Goal: Check status: Check status

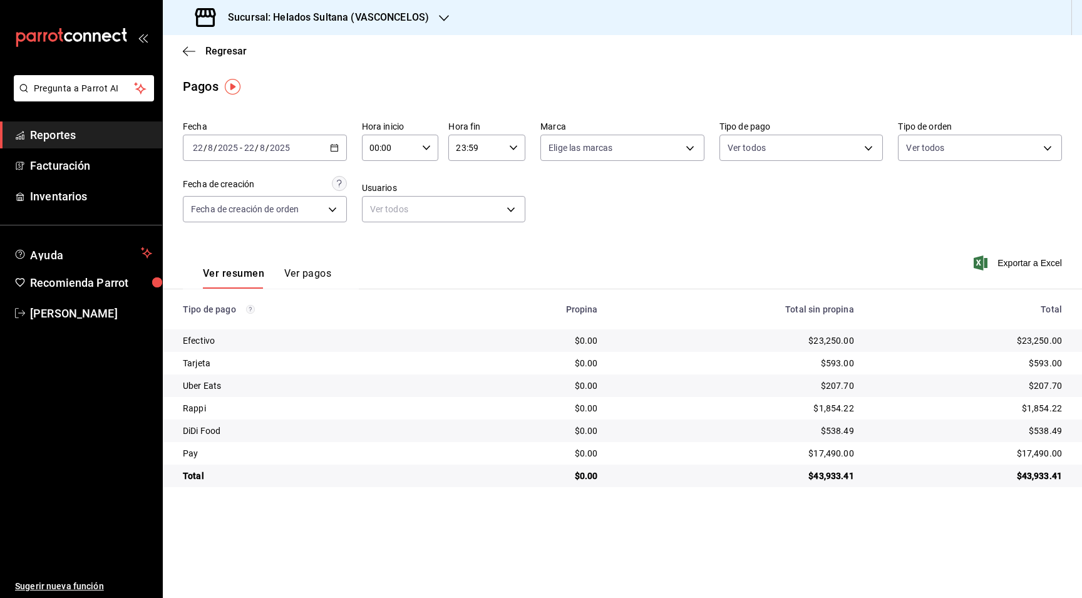
click at [44, 136] on span "Reportes" at bounding box center [91, 134] width 122 height 17
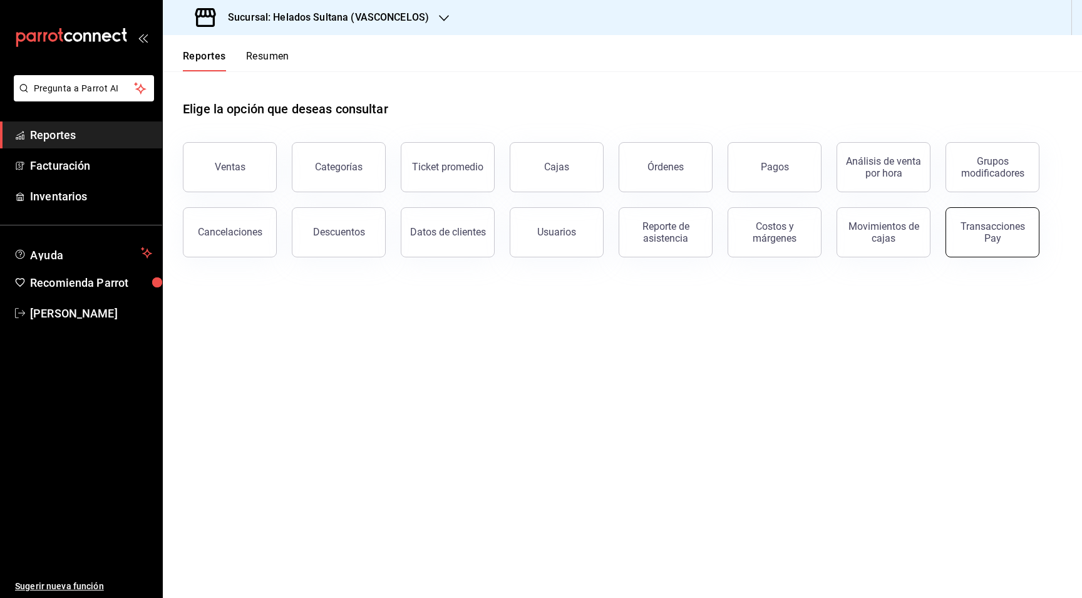
click at [989, 229] on div "Transacciones Pay" at bounding box center [992, 232] width 78 height 24
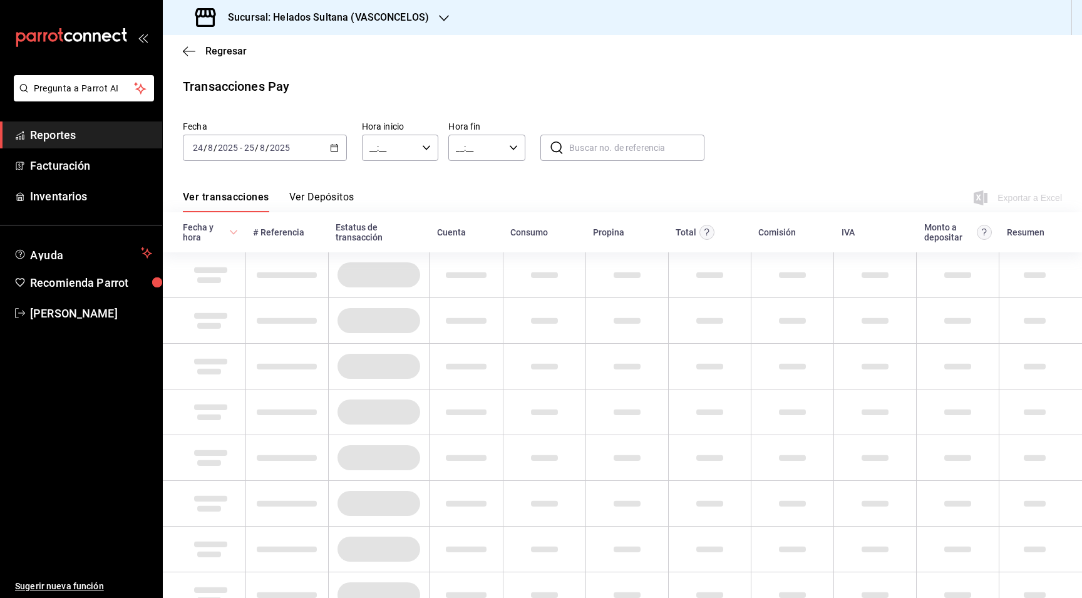
type input "00:00"
type input "23:59"
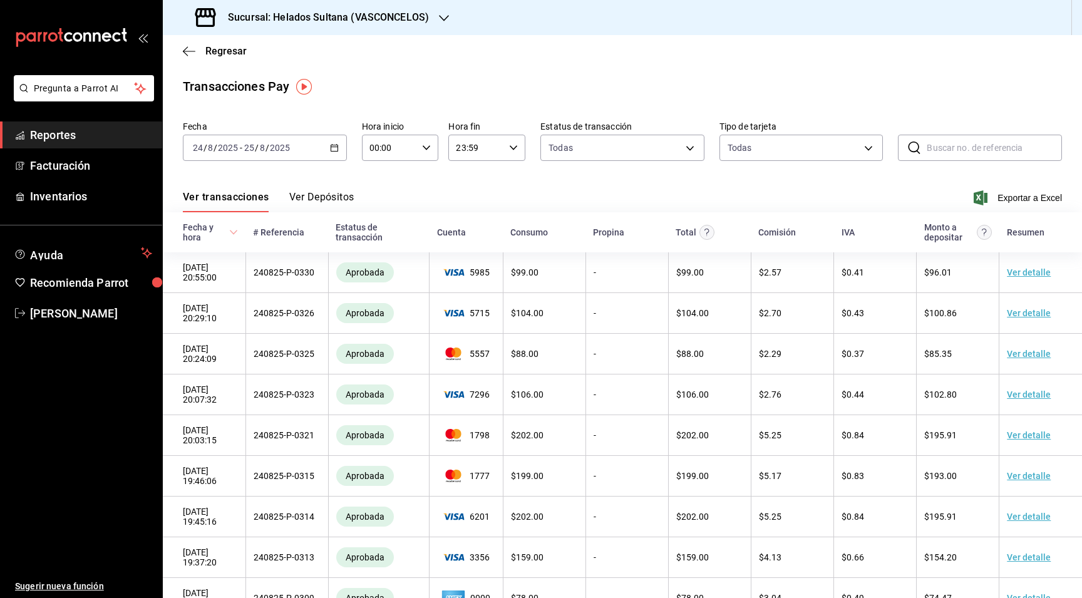
click at [331, 152] on div "[DATE] [DATE] - [DATE] [DATE]" at bounding box center [265, 148] width 164 height 26
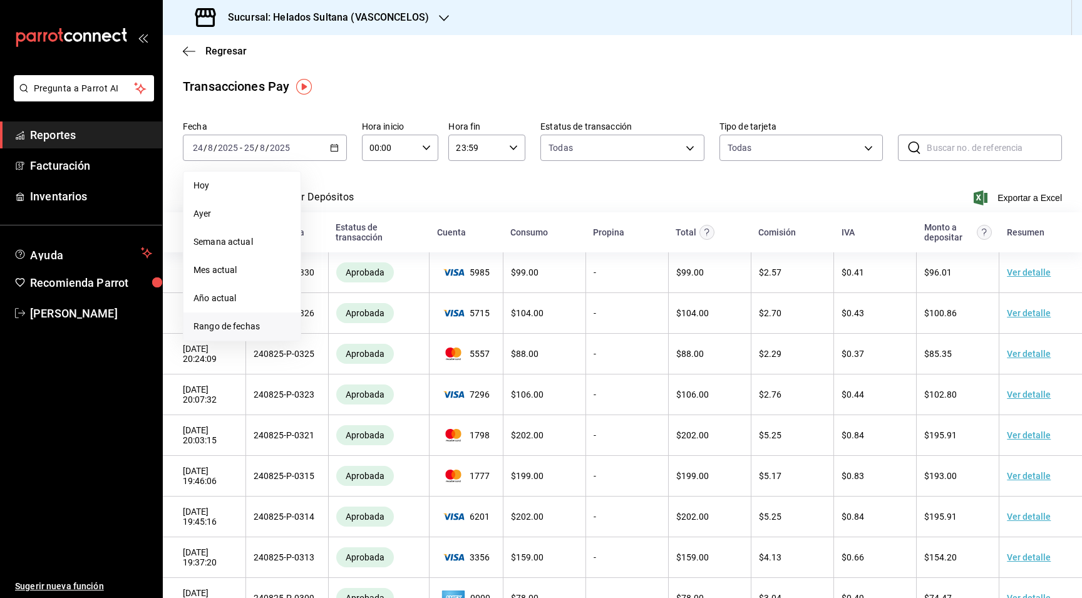
click at [245, 324] on span "Rango de fechas" at bounding box center [241, 326] width 97 height 13
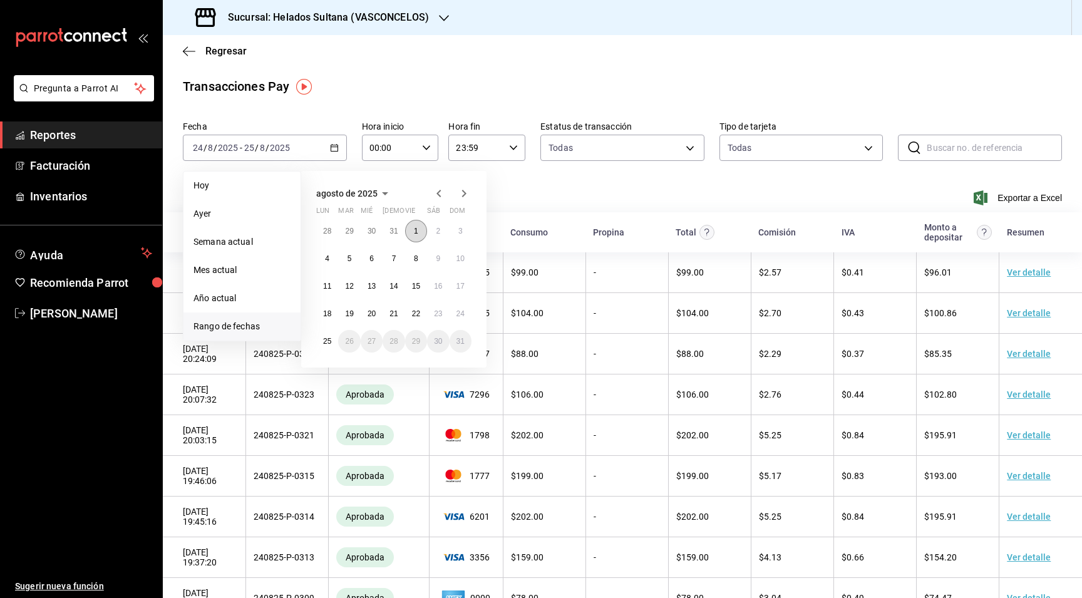
click at [416, 230] on abbr "1" at bounding box center [416, 231] width 4 height 9
click at [456, 314] on abbr "24" at bounding box center [460, 313] width 8 height 9
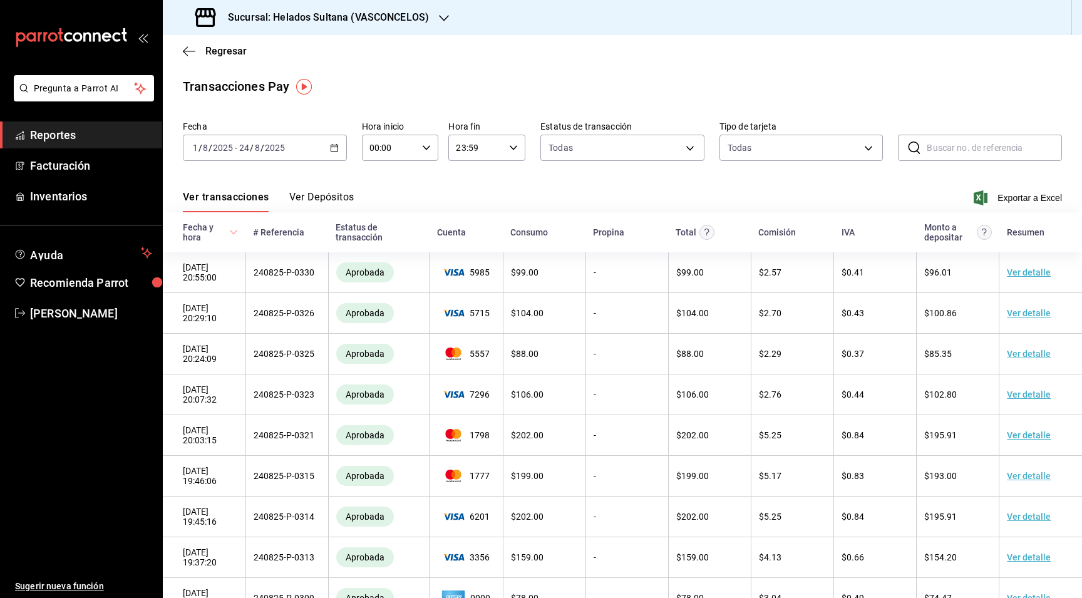
click at [340, 195] on button "Ver Depósitos" at bounding box center [321, 201] width 65 height 21
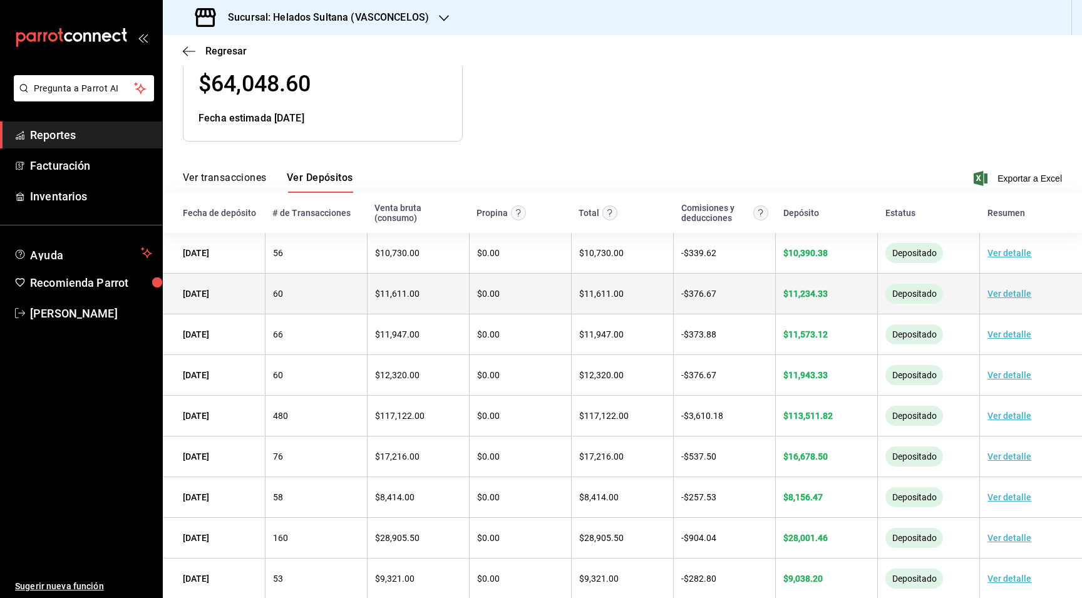
scroll to position [218, 0]
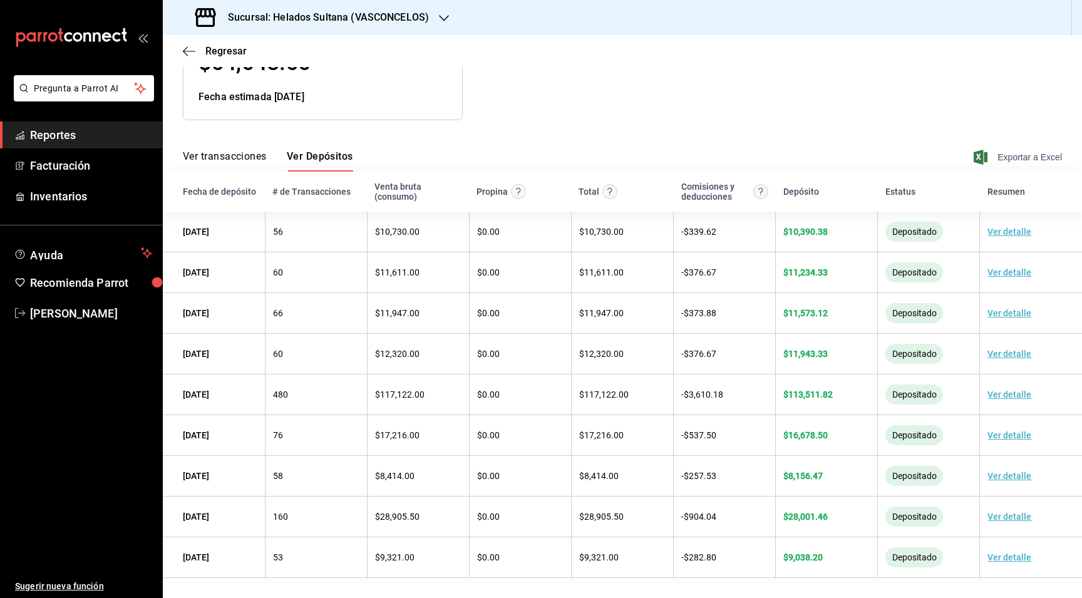
click at [1010, 162] on span "Exportar a Excel" at bounding box center [1019, 157] width 86 height 15
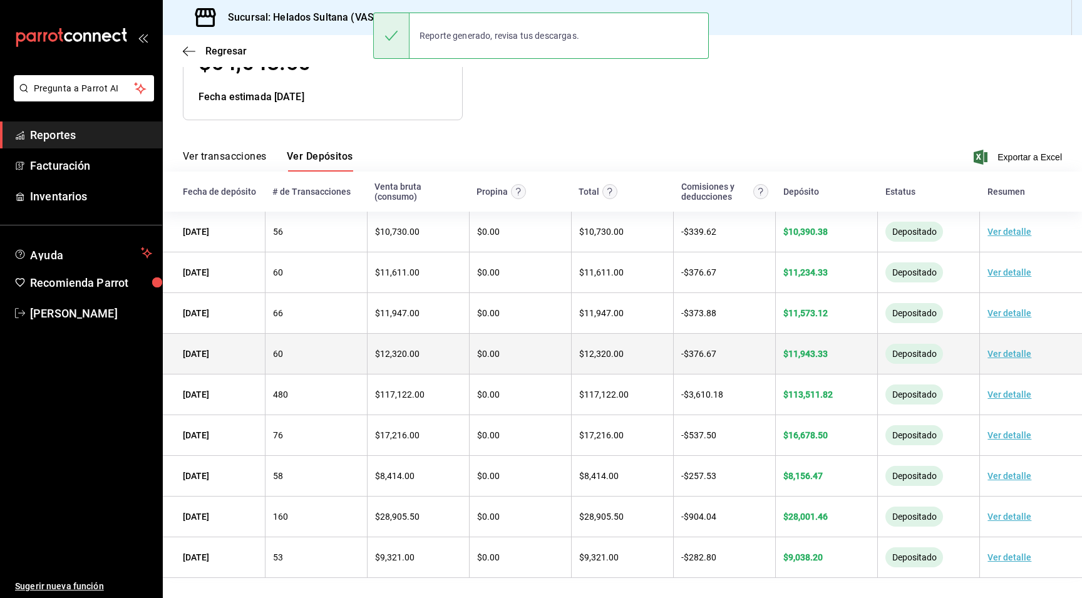
scroll to position [0, 0]
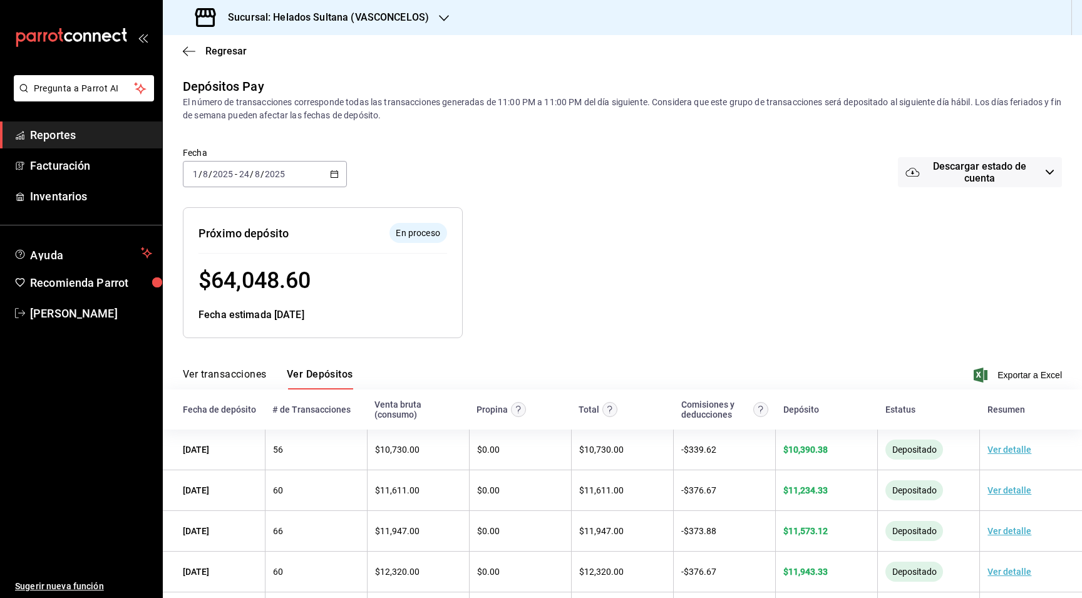
click at [67, 138] on span "Reportes" at bounding box center [91, 134] width 122 height 17
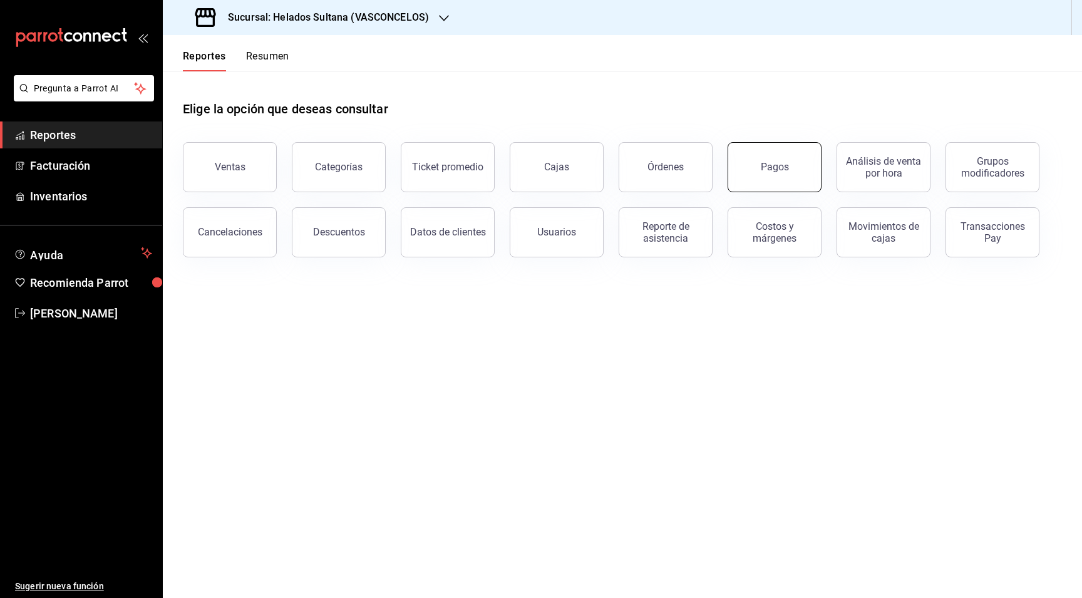
click at [787, 184] on button "Pagos" at bounding box center [774, 167] width 94 height 50
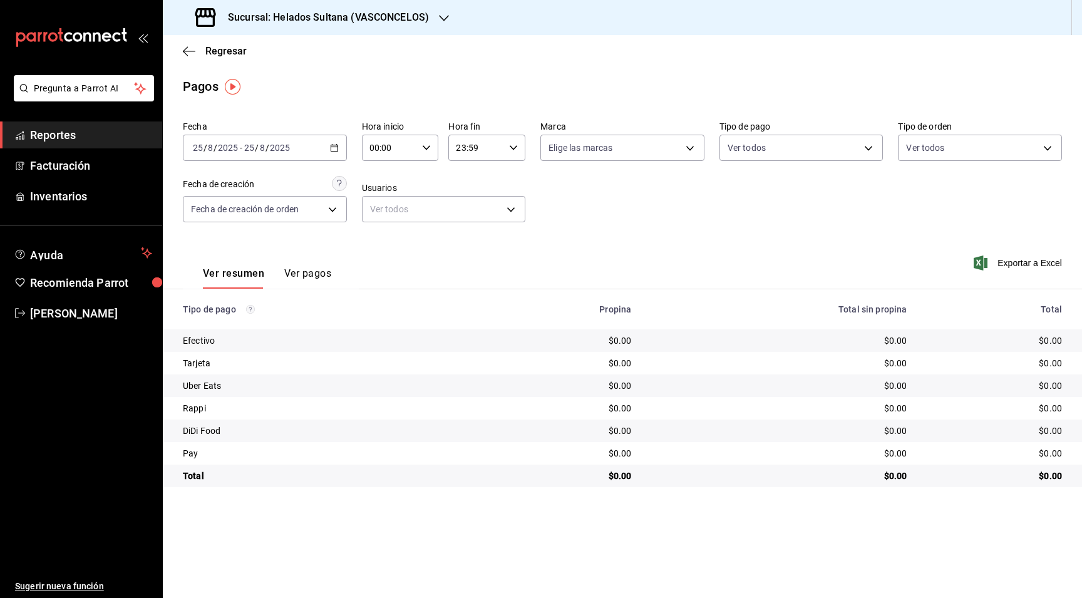
click at [83, 136] on span "Reportes" at bounding box center [91, 134] width 122 height 17
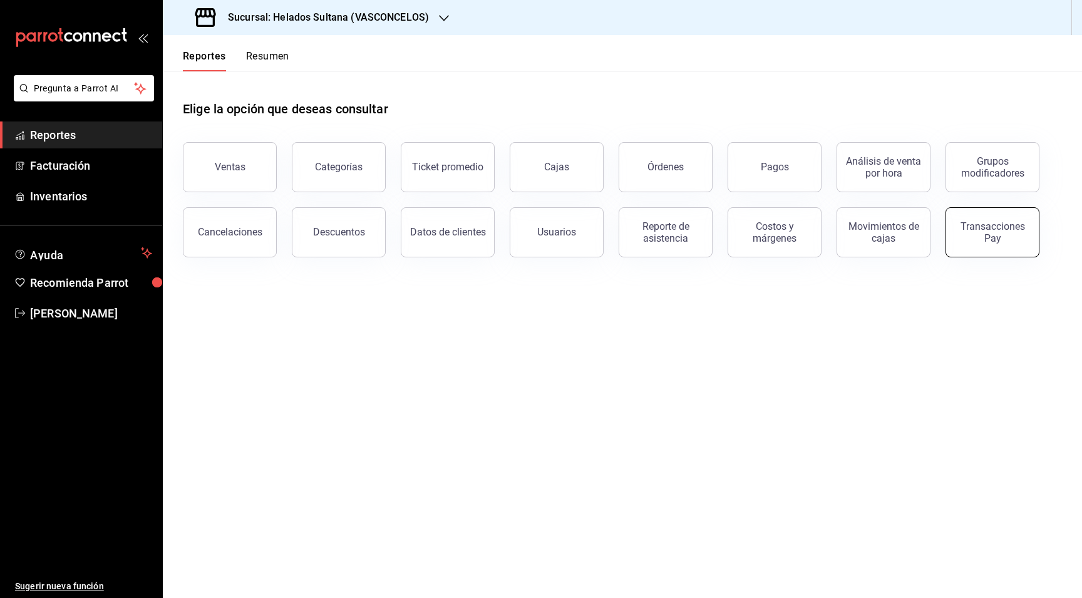
click at [957, 244] on button "Transacciones Pay" at bounding box center [992, 232] width 94 height 50
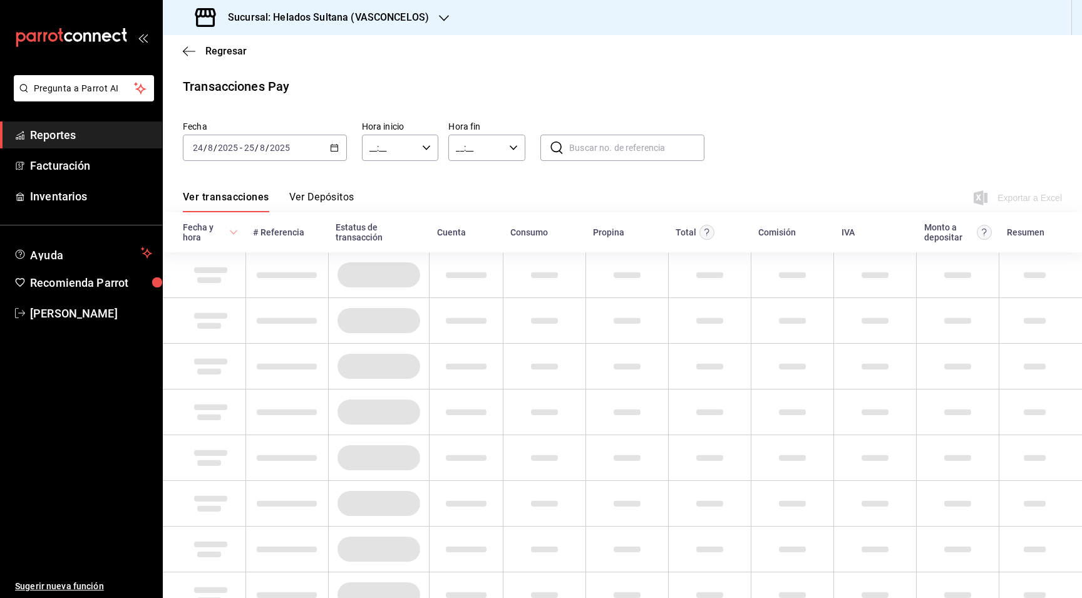
type input "00:00"
type input "23:59"
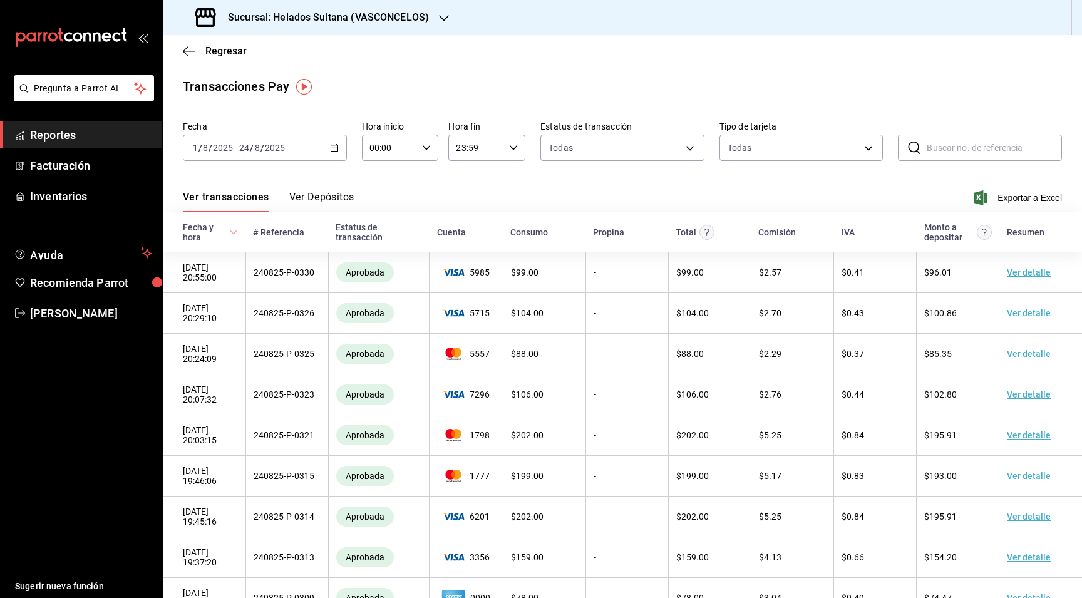
click at [341, 196] on button "Ver Depósitos" at bounding box center [321, 201] width 65 height 21
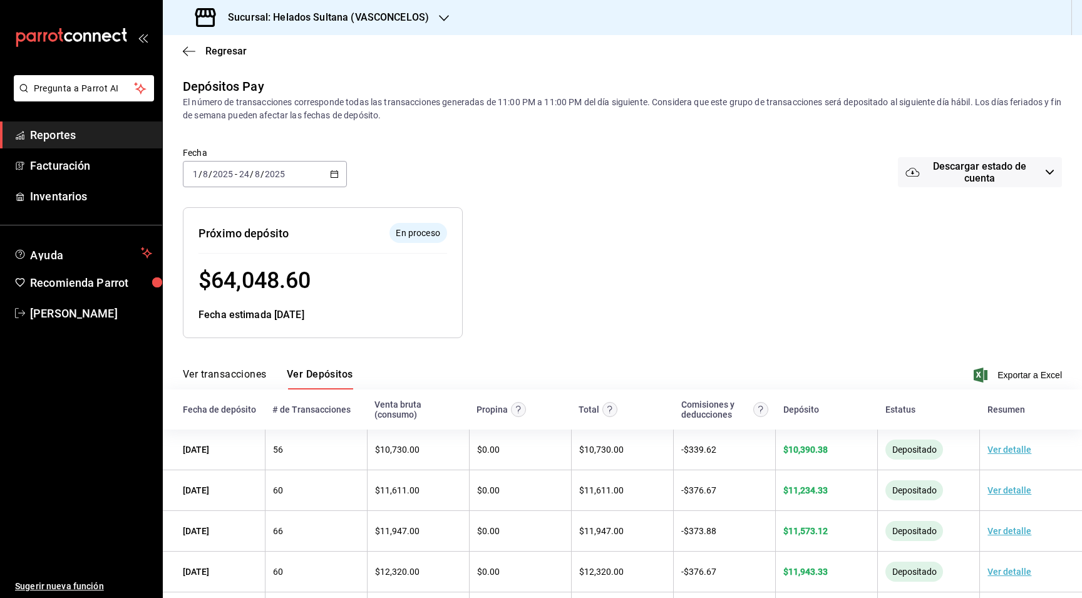
click at [45, 140] on span "Reportes" at bounding box center [91, 134] width 122 height 17
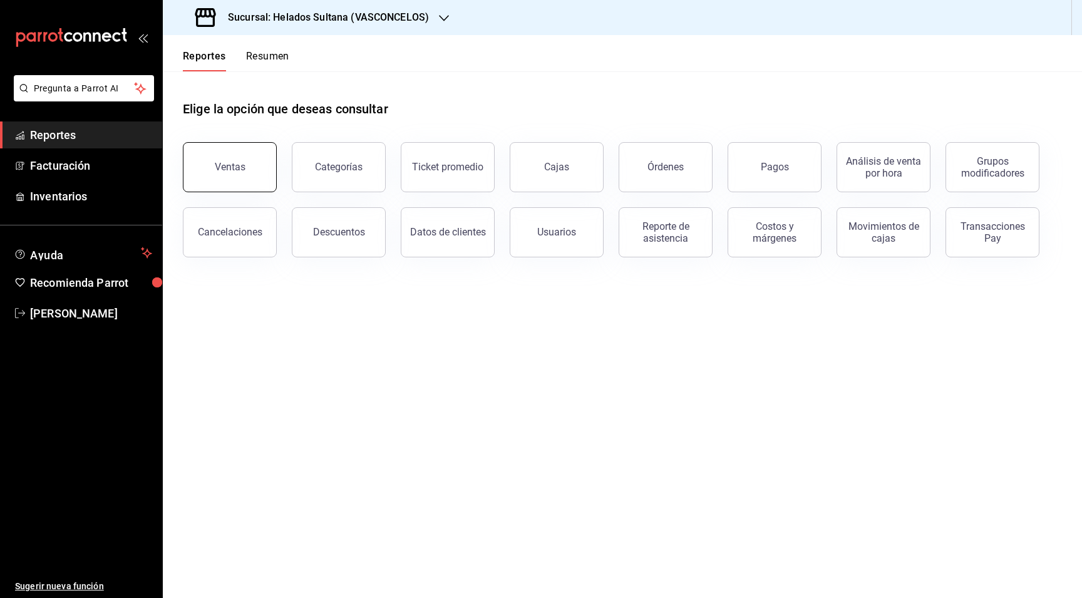
click at [232, 170] on div "Ventas" at bounding box center [230, 167] width 31 height 12
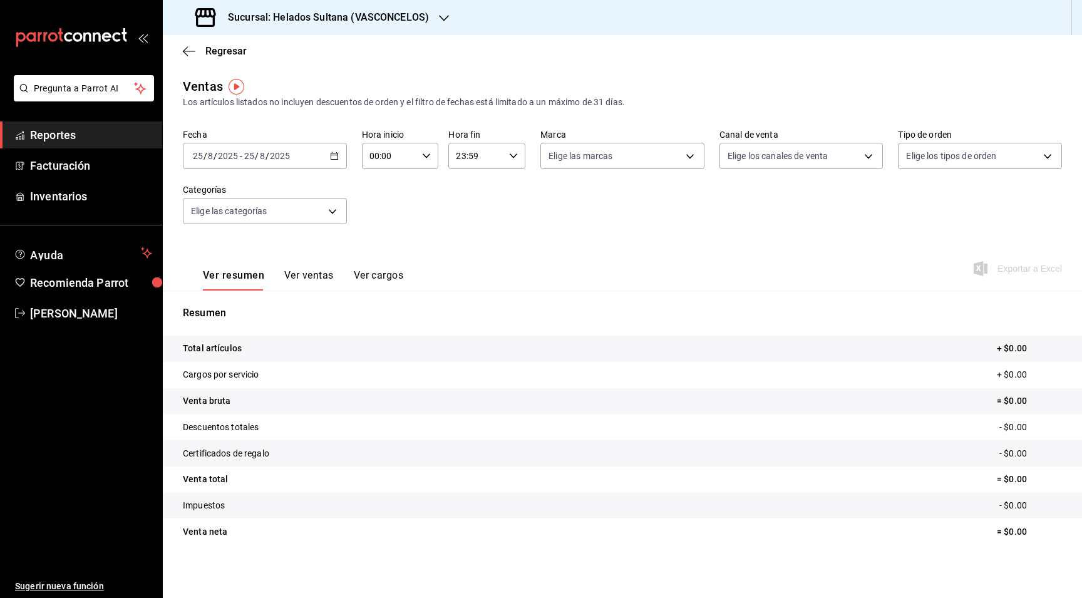
click at [332, 155] on \(Stroke\) "button" at bounding box center [334, 155] width 7 height 1
click at [252, 309] on span "Rango de fechas" at bounding box center [241, 306] width 97 height 13
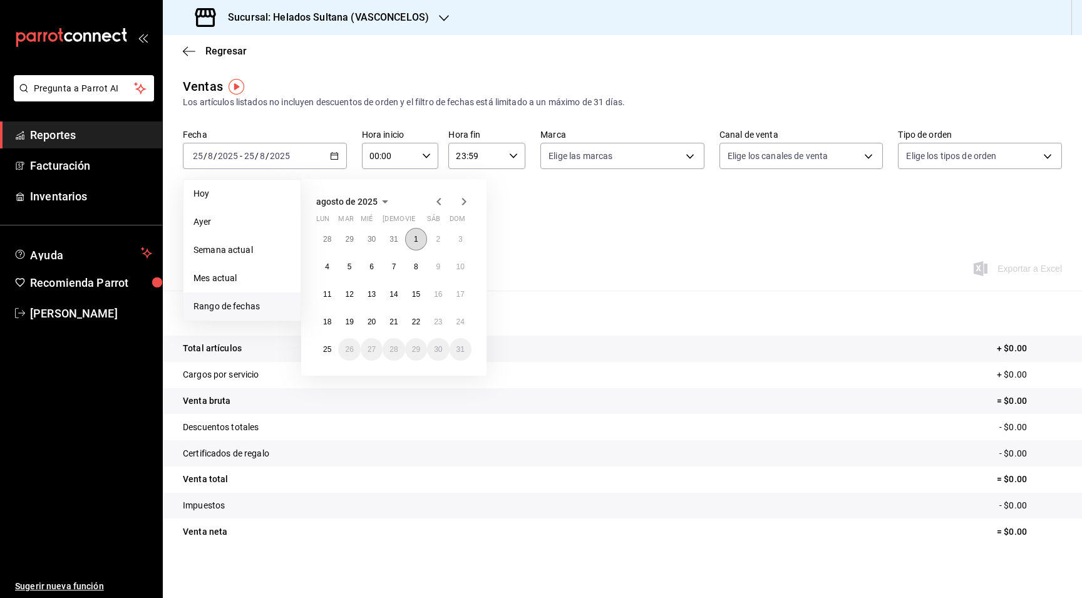
click at [412, 240] on button "1" at bounding box center [416, 239] width 22 height 23
click at [458, 325] on abbr "24" at bounding box center [460, 321] width 8 height 9
